Goal: Task Accomplishment & Management: Manage account settings

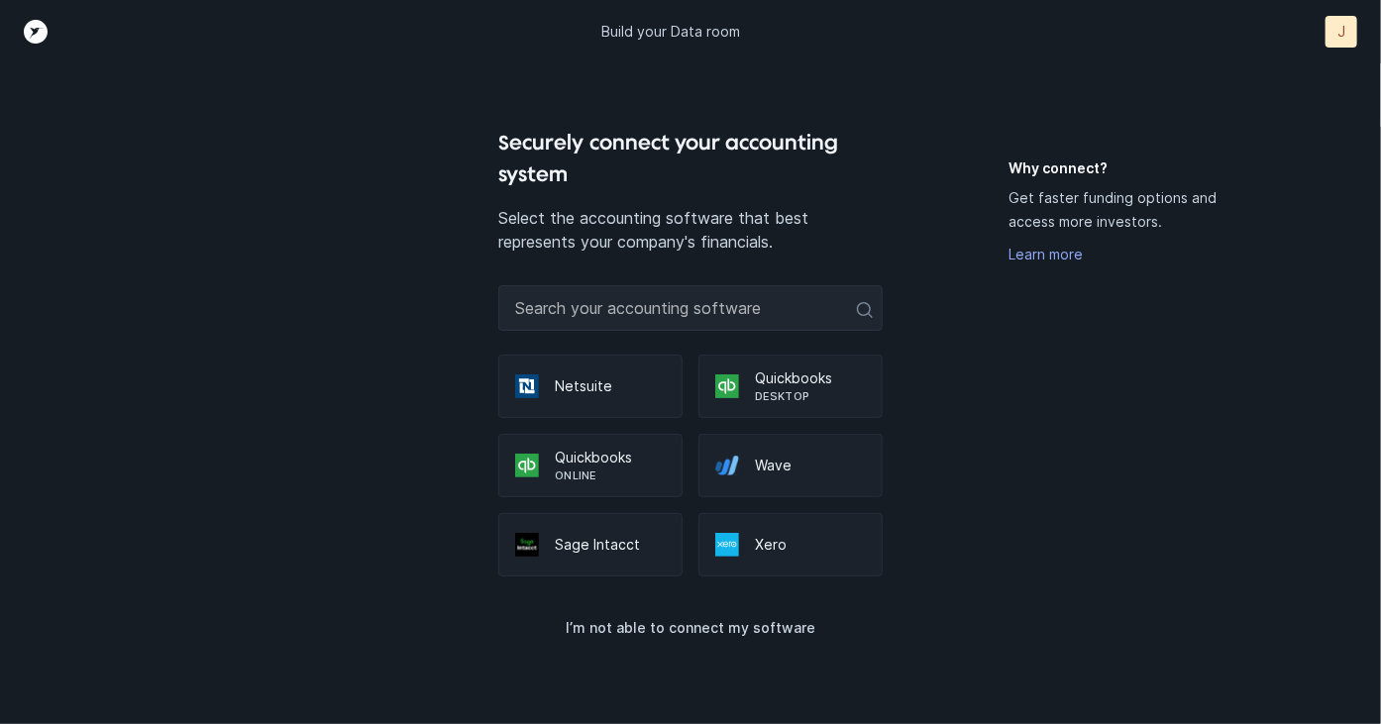
click at [569, 458] on p "Quickbooks" at bounding box center [610, 458] width 111 height 20
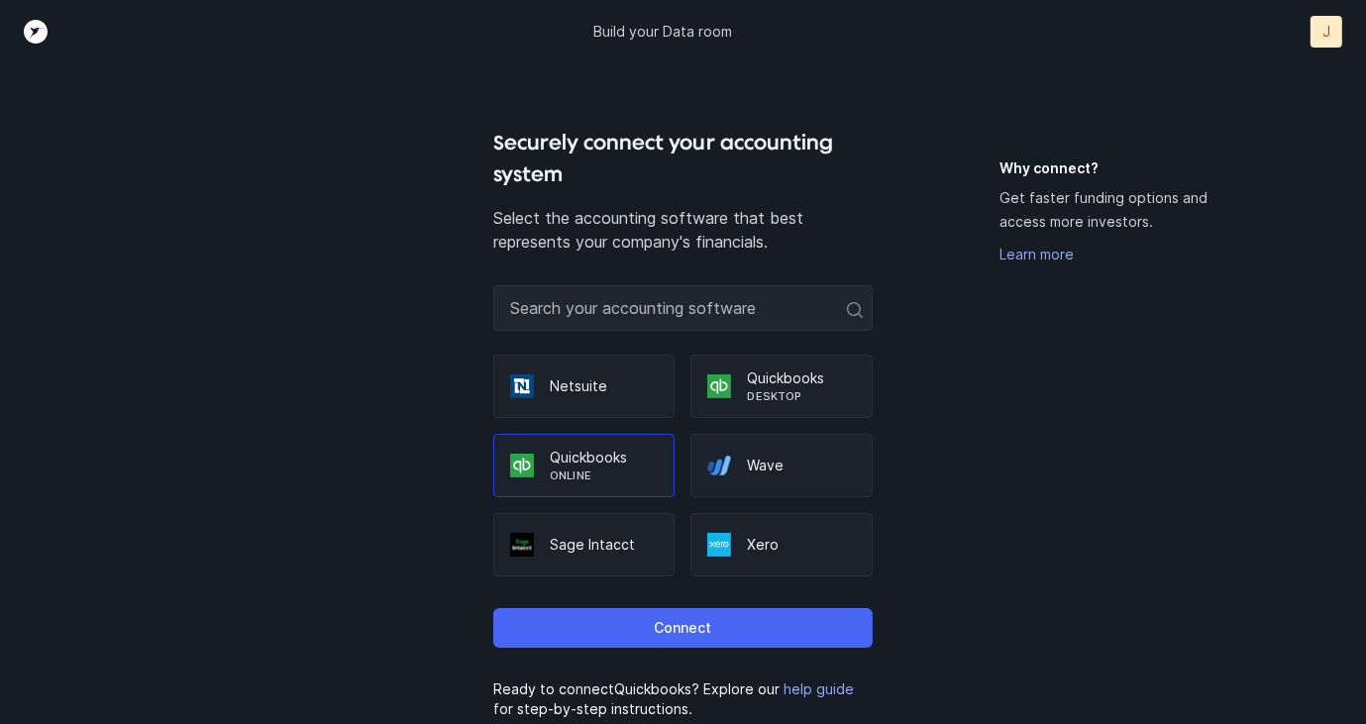
click at [672, 621] on p "Connect" at bounding box center [682, 628] width 57 height 24
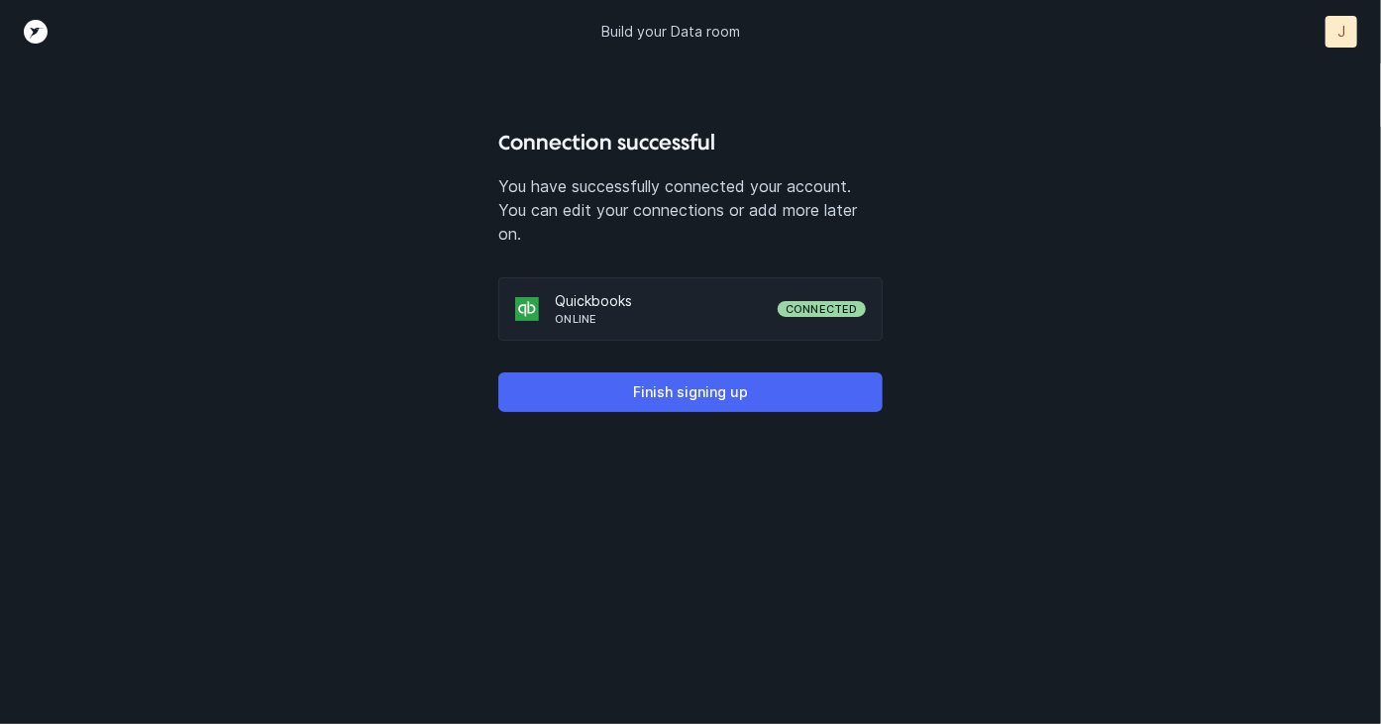
click at [687, 388] on p "Finish signing up" at bounding box center [690, 392] width 115 height 24
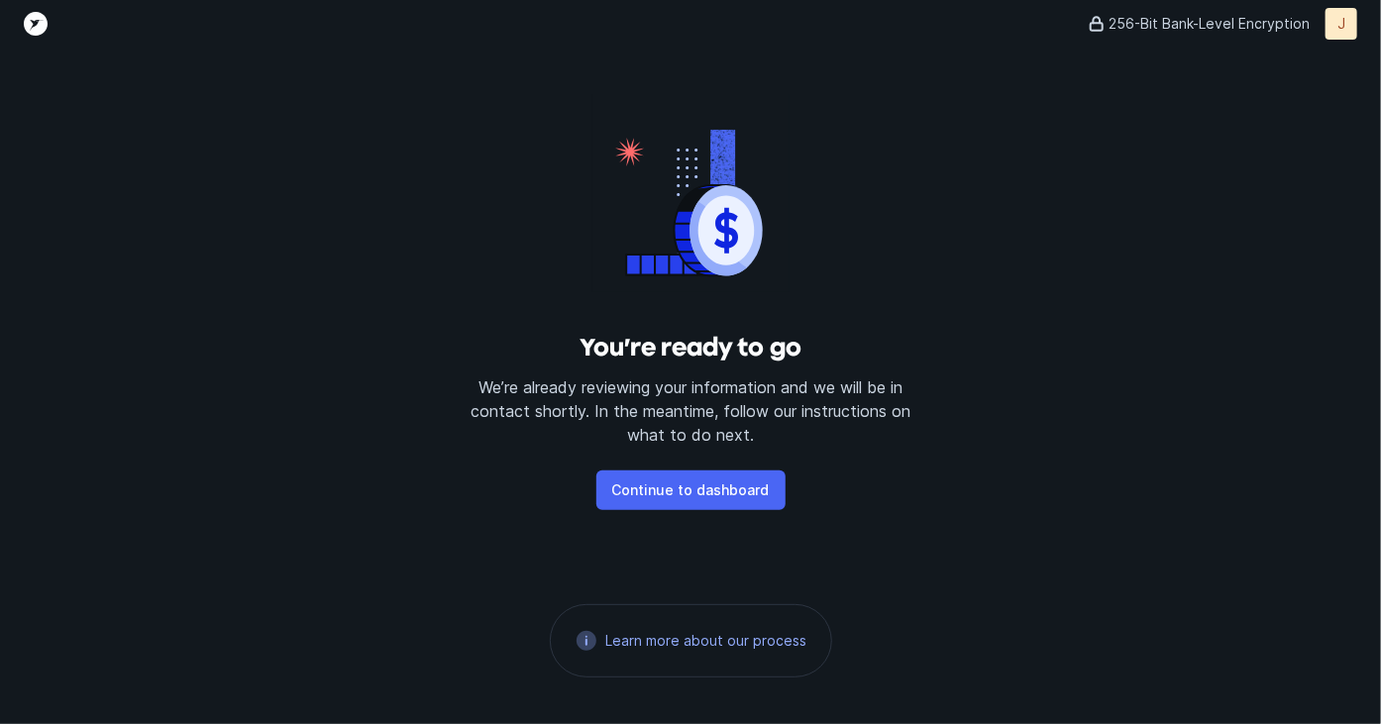
click at [682, 488] on p "Continue to dashboard" at bounding box center [691, 491] width 158 height 24
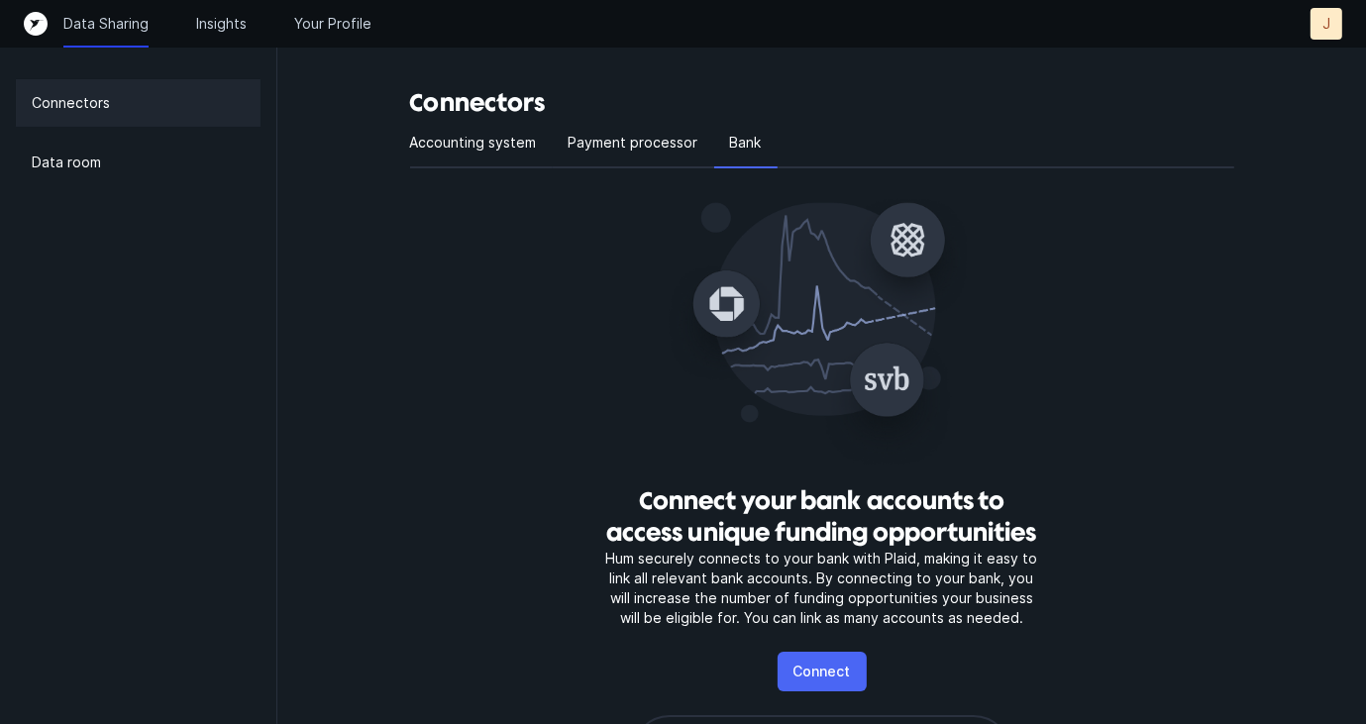
click at [811, 667] on p "Connect" at bounding box center [822, 672] width 57 height 24
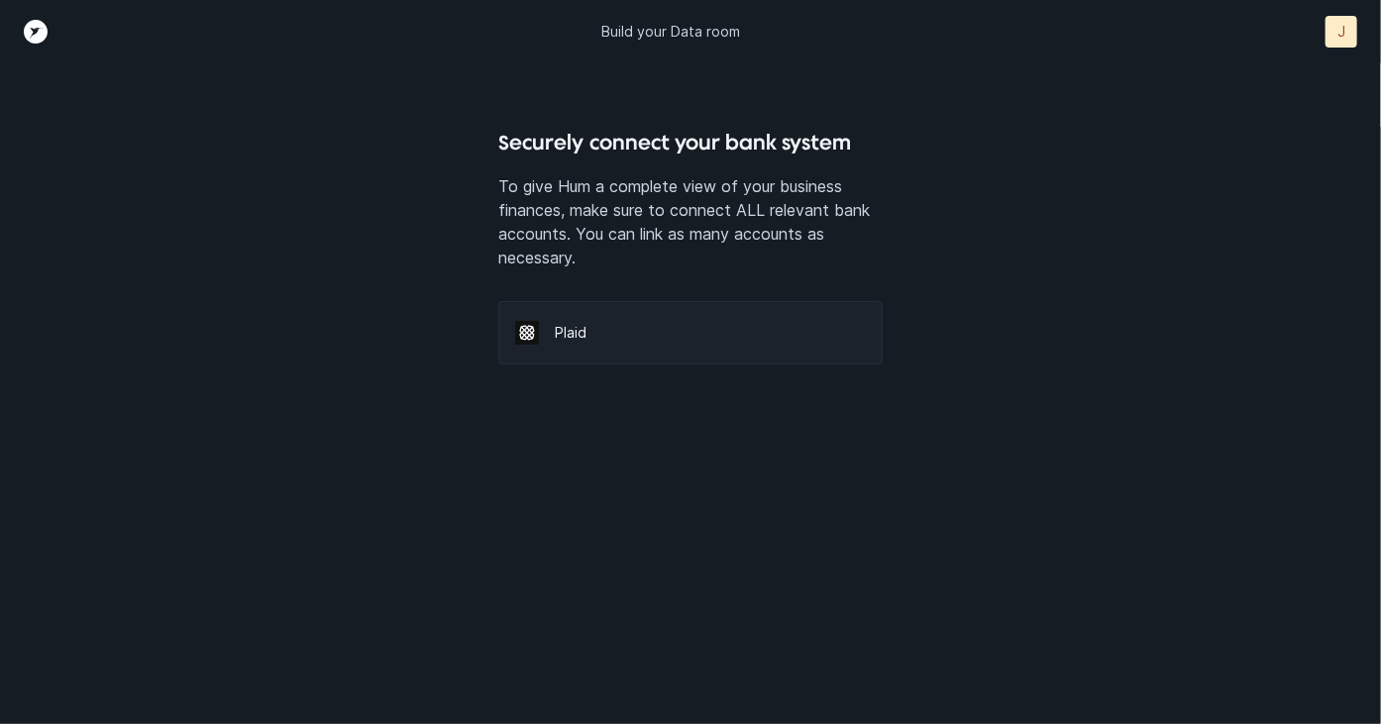
click at [532, 331] on img at bounding box center [527, 333] width 24 height 24
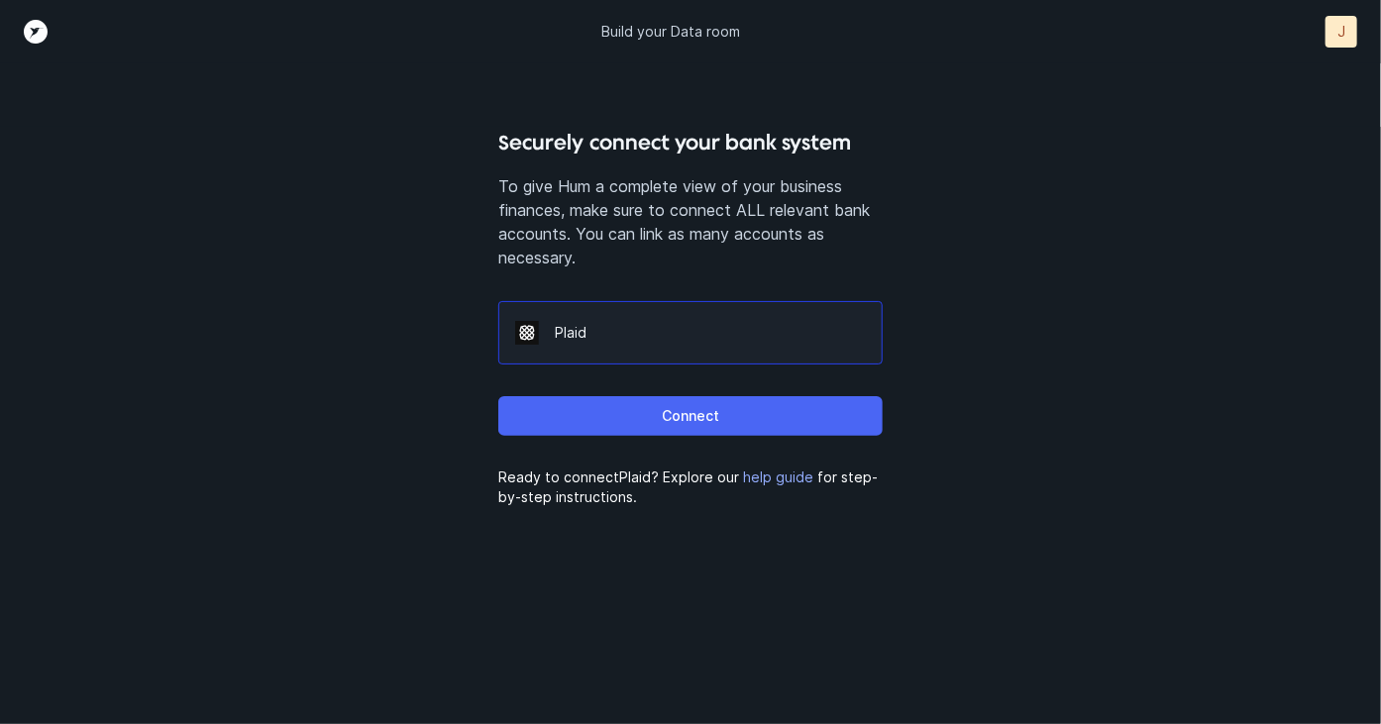
click at [686, 412] on p "Connect" at bounding box center [690, 416] width 57 height 24
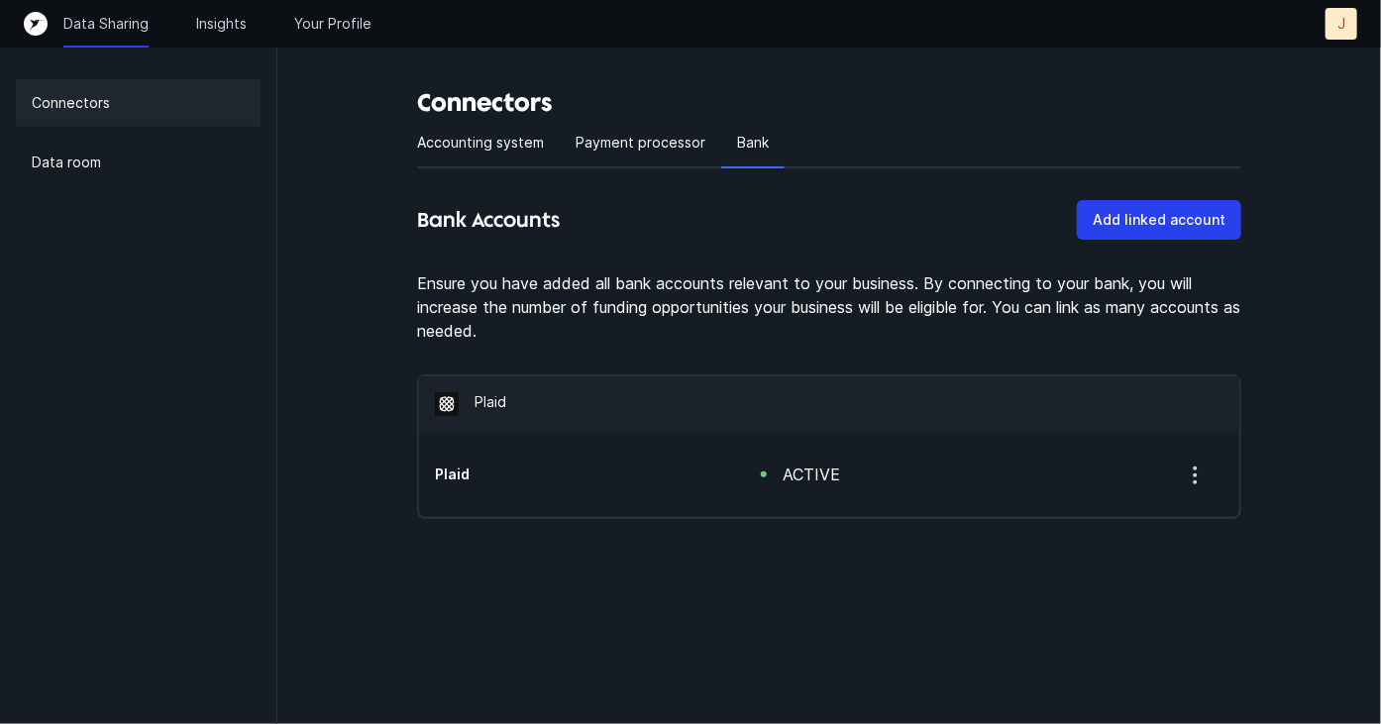
click at [1337, 20] on p "J" at bounding box center [1341, 24] width 8 height 20
click at [1292, 102] on p "Logout" at bounding box center [1297, 104] width 53 height 24
